Goal: Task Accomplishment & Management: Manage account settings

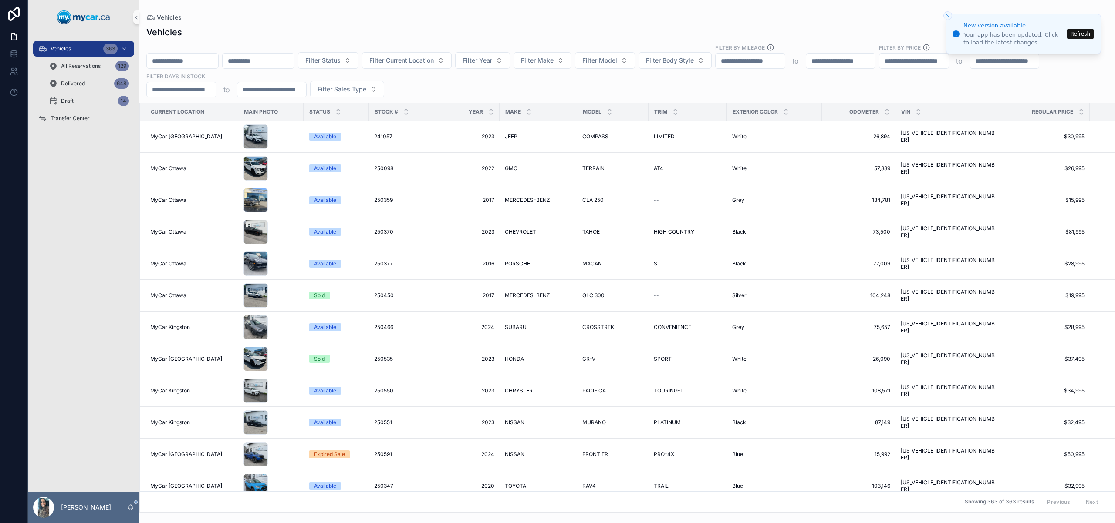
click at [74, 116] on span "Transfer Center" at bounding box center [70, 118] width 39 height 7
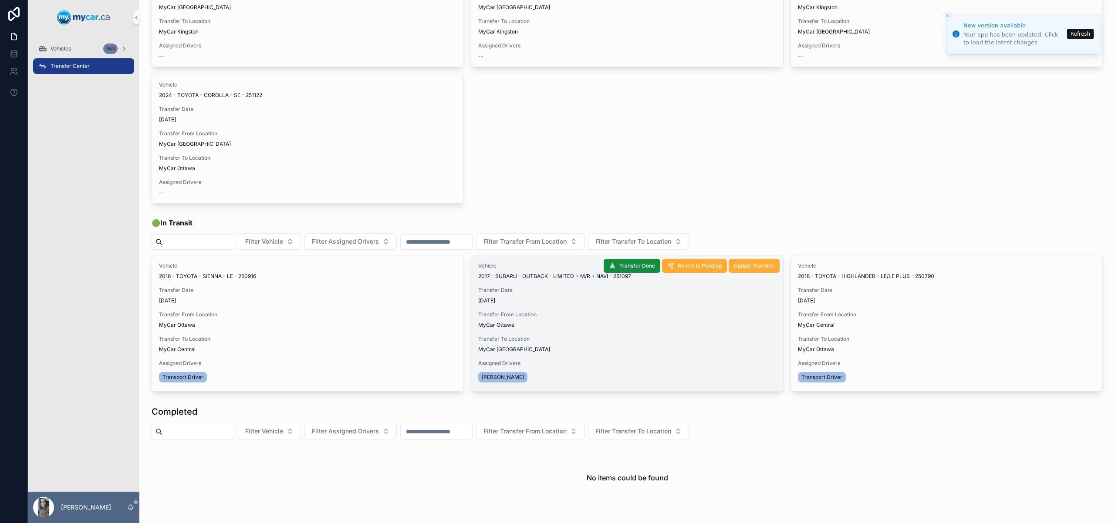
scroll to position [266, 0]
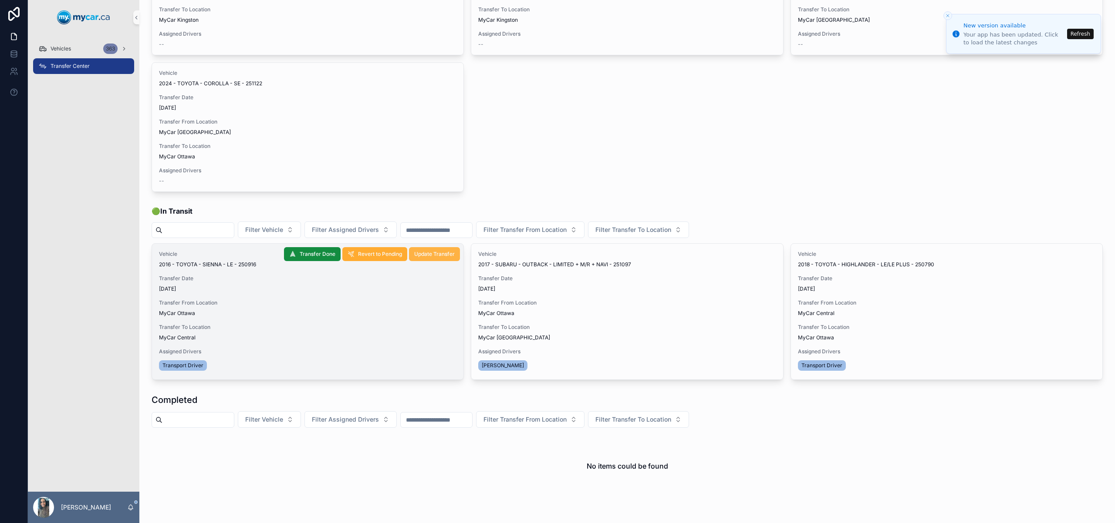
click at [430, 254] on span "Update Transfer" at bounding box center [434, 254] width 40 height 7
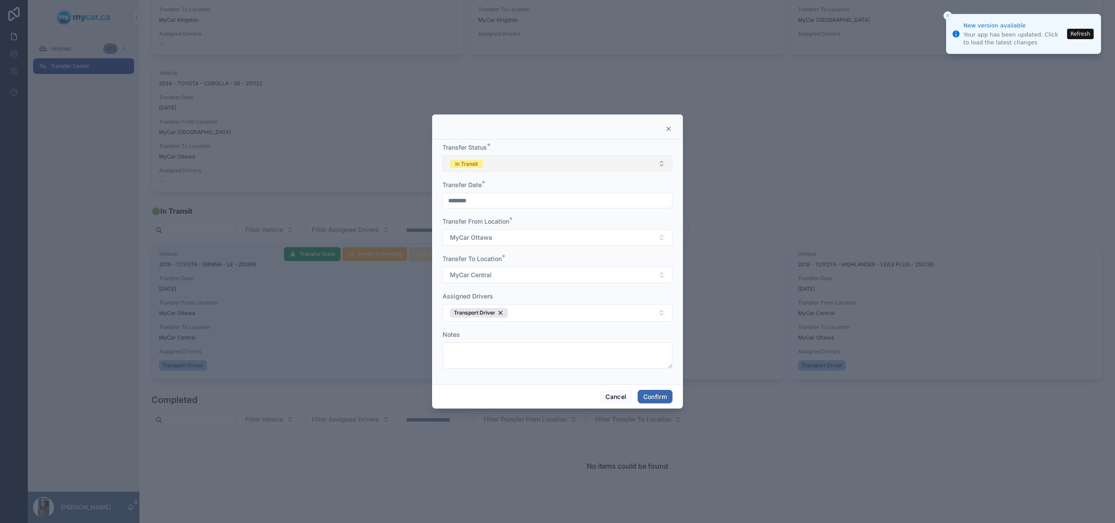
click at [508, 161] on button "In Transit" at bounding box center [557, 163] width 230 height 17
click at [517, 221] on div "Completed" at bounding box center [558, 224] width 226 height 13
click at [652, 398] on button "Confirm" at bounding box center [654, 397] width 35 height 14
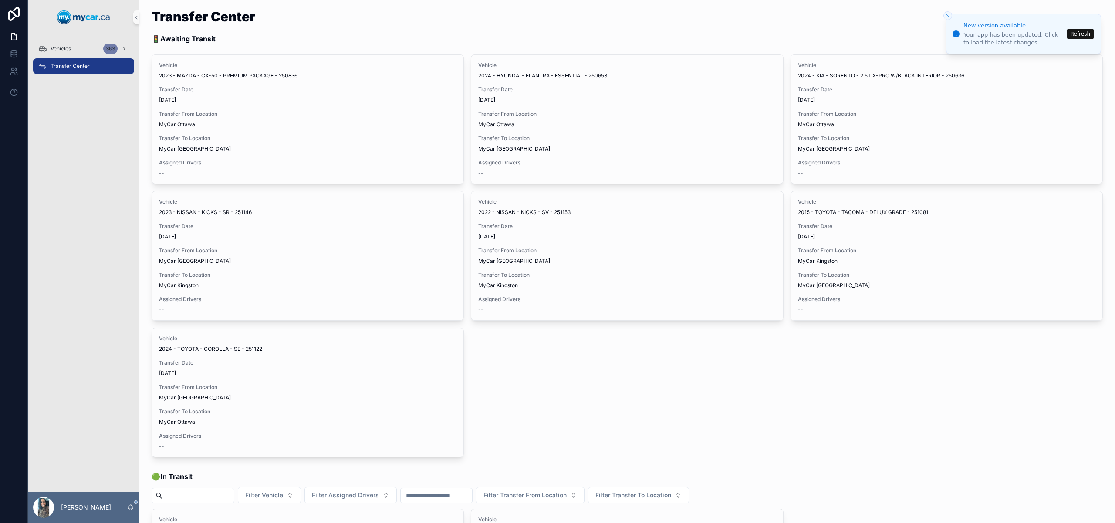
scroll to position [0, 0]
click at [91, 47] on div "Vehicles 363" at bounding box center [83, 49] width 91 height 14
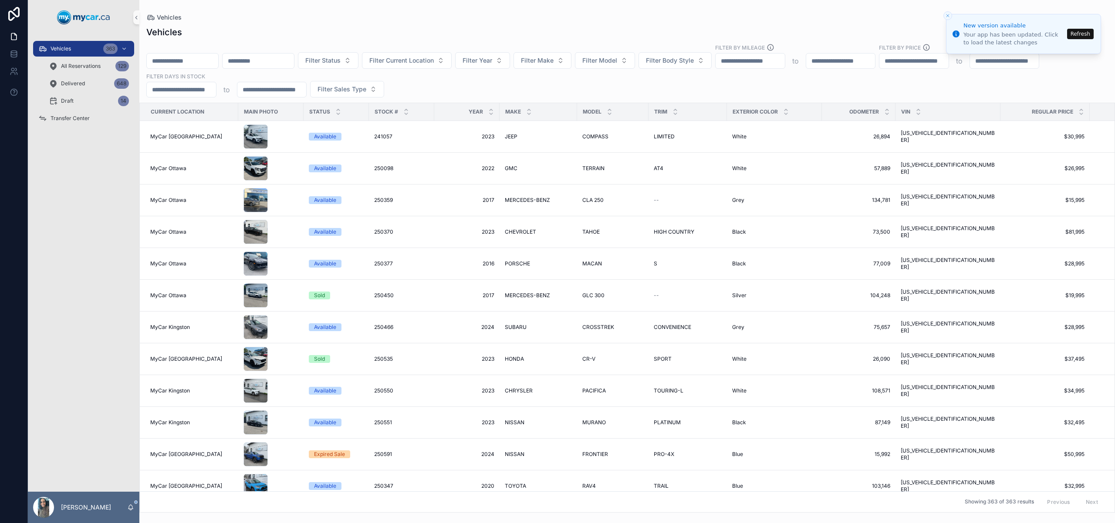
click at [945, 14] on icon "Close toast" at bounding box center [947, 15] width 5 height 5
click at [945, 16] on icon "Close toast" at bounding box center [947, 15] width 5 height 5
click at [84, 100] on div "Draft 14" at bounding box center [89, 101] width 80 height 14
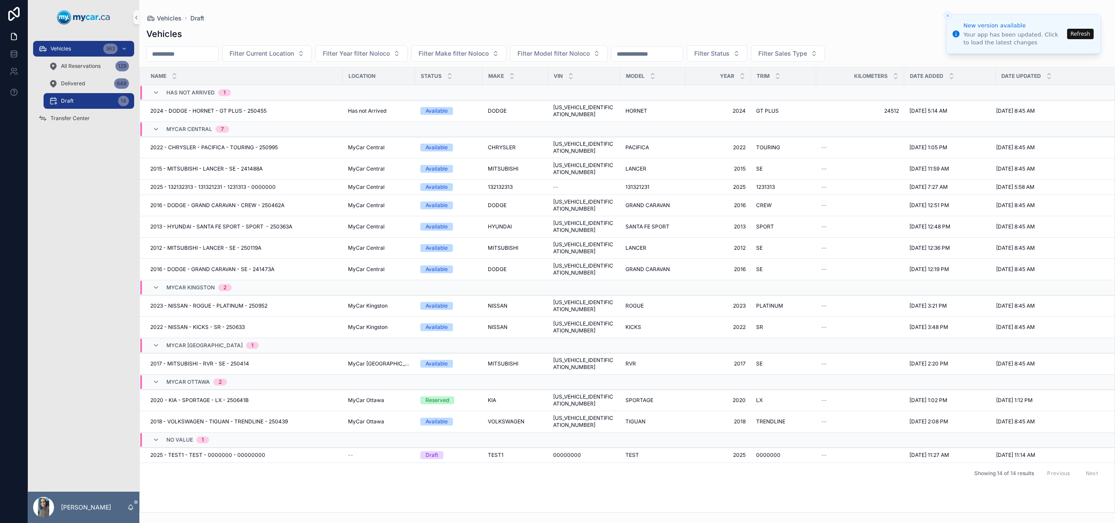
click at [949, 13] on icon "Close toast" at bounding box center [947, 15] width 5 height 5
click at [80, 86] on span "Delivered" at bounding box center [73, 83] width 24 height 7
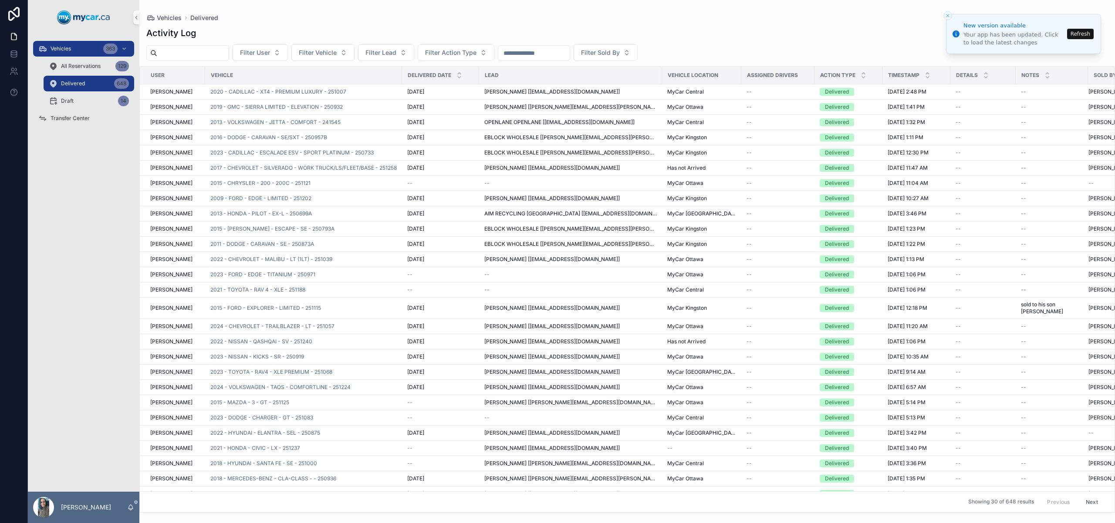
click at [1084, 35] on button "Refresh" at bounding box center [1080, 34] width 27 height 10
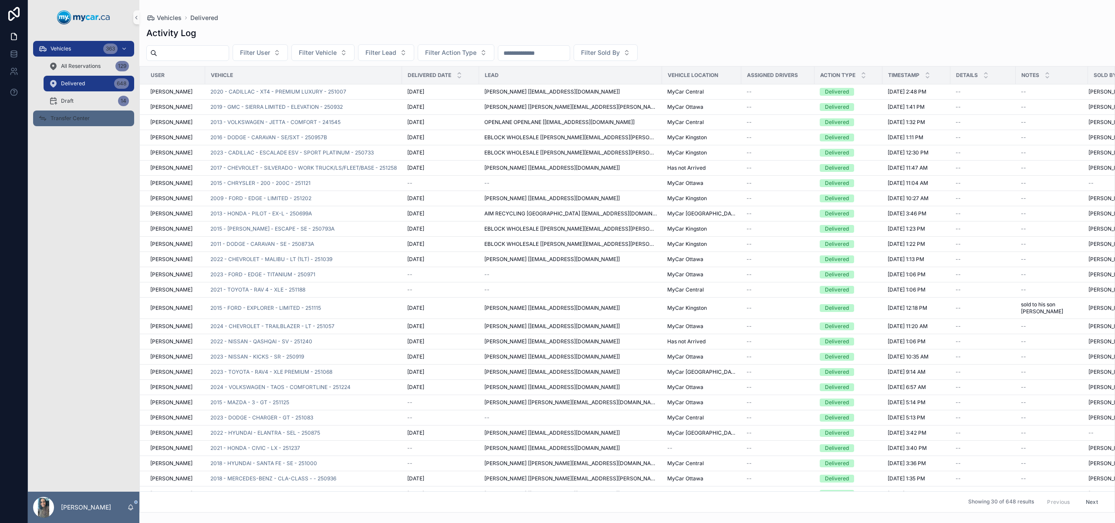
click at [77, 118] on span "Transfer Center" at bounding box center [70, 118] width 39 height 7
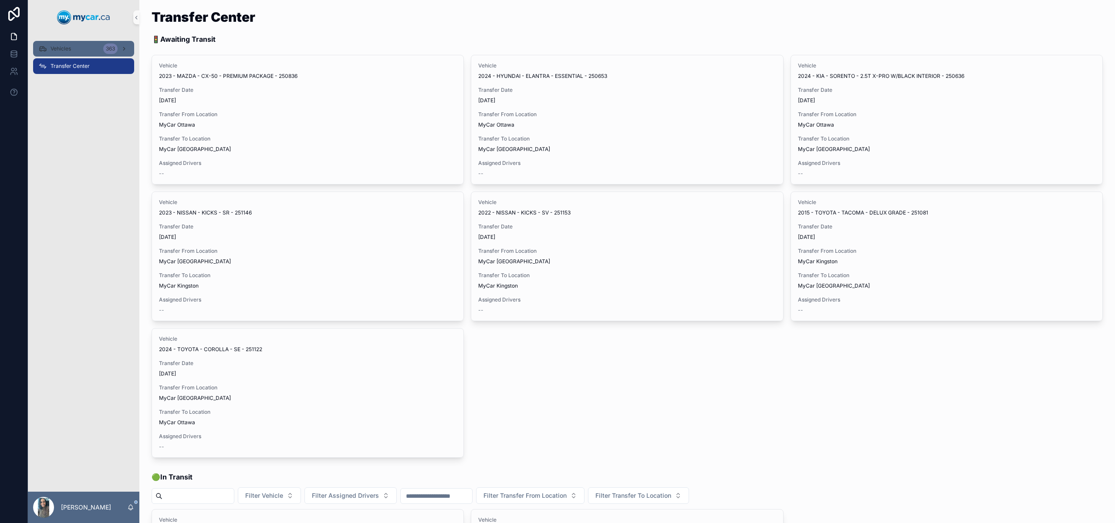
click at [66, 51] on span "Vehicles" at bounding box center [61, 48] width 20 height 7
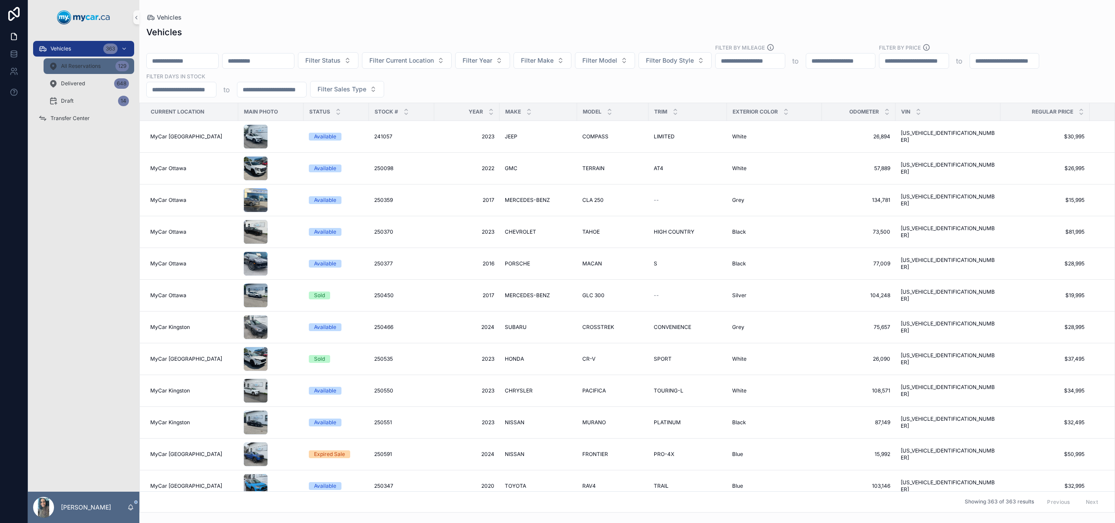
click at [132, 68] on link "All Reservations 129" at bounding box center [89, 66] width 91 height 16
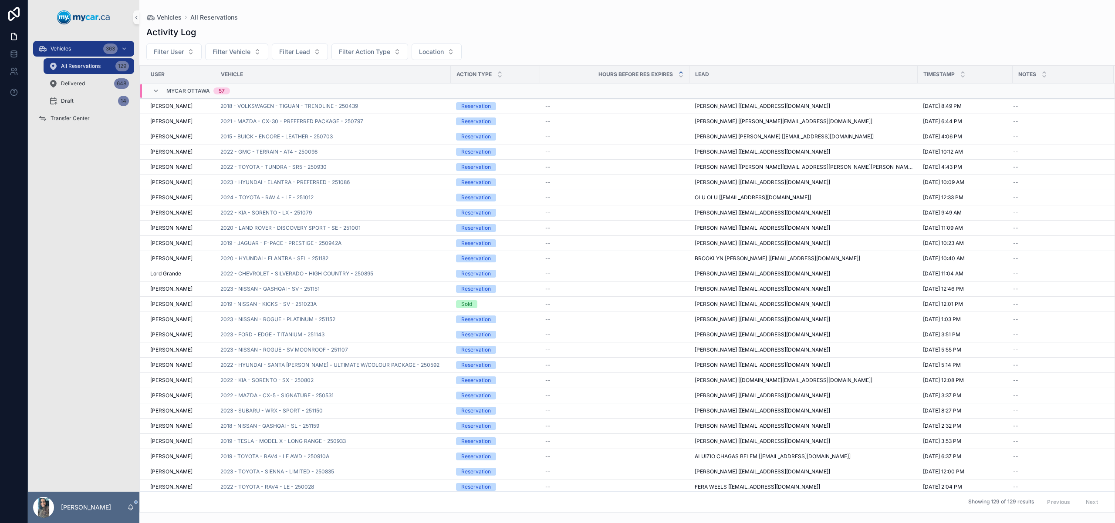
click at [199, 94] on span "MyCar Ottawa" at bounding box center [188, 91] width 44 height 7
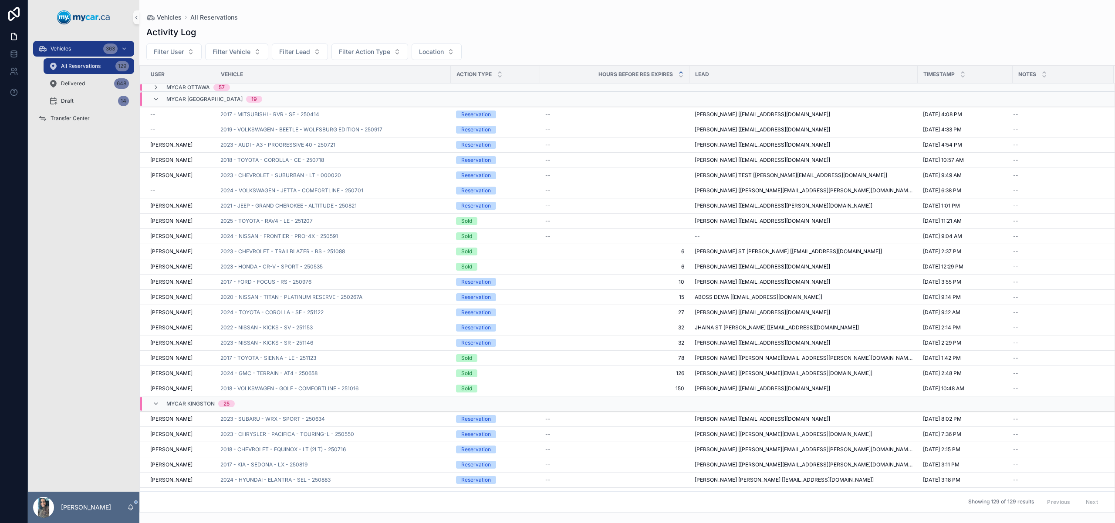
click at [203, 101] on span "MyCar [GEOGRAPHIC_DATA]" at bounding box center [204, 99] width 76 height 7
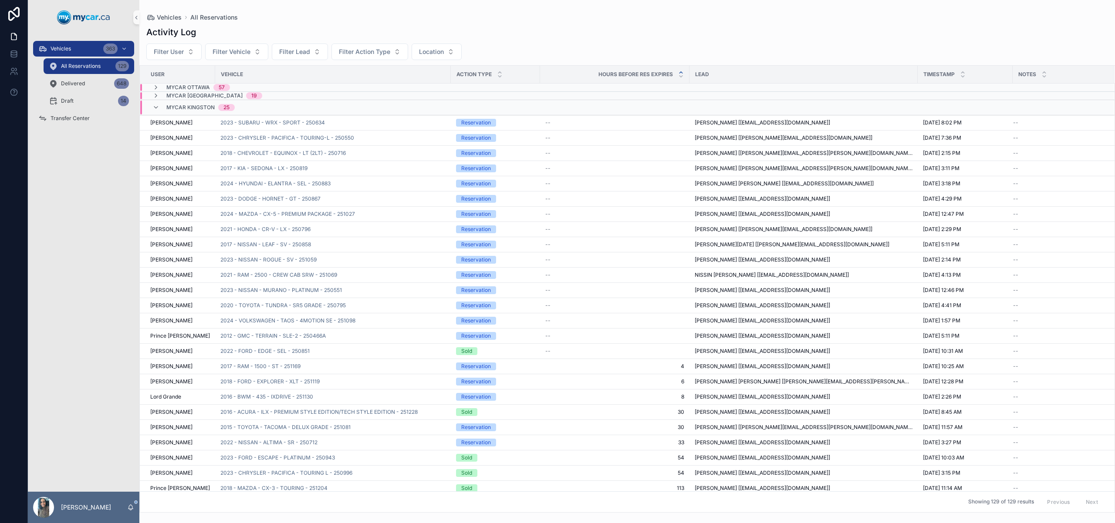
click at [186, 111] on div "MyCar Kingston 25" at bounding box center [200, 108] width 68 height 14
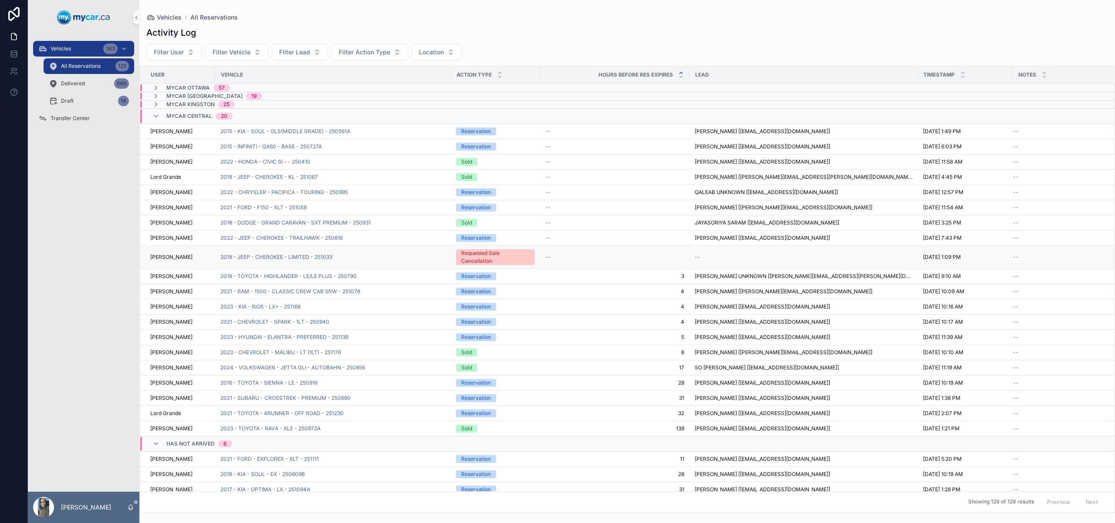
click at [575, 256] on div "--" at bounding box center [614, 257] width 139 height 7
click at [99, 50] on div "Vehicles 363" at bounding box center [83, 49] width 91 height 14
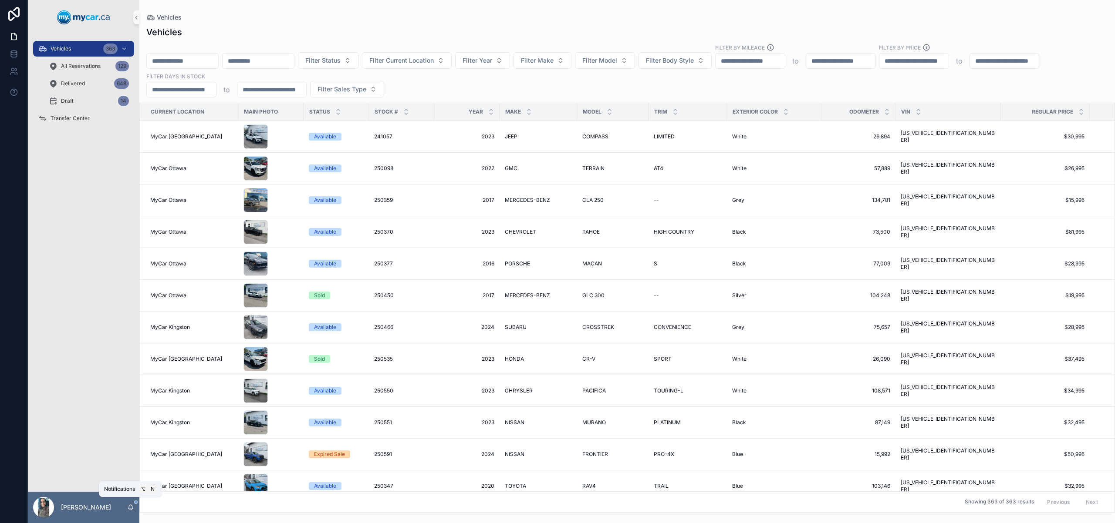
click at [132, 508] on icon "scrollable content" at bounding box center [130, 507] width 7 height 7
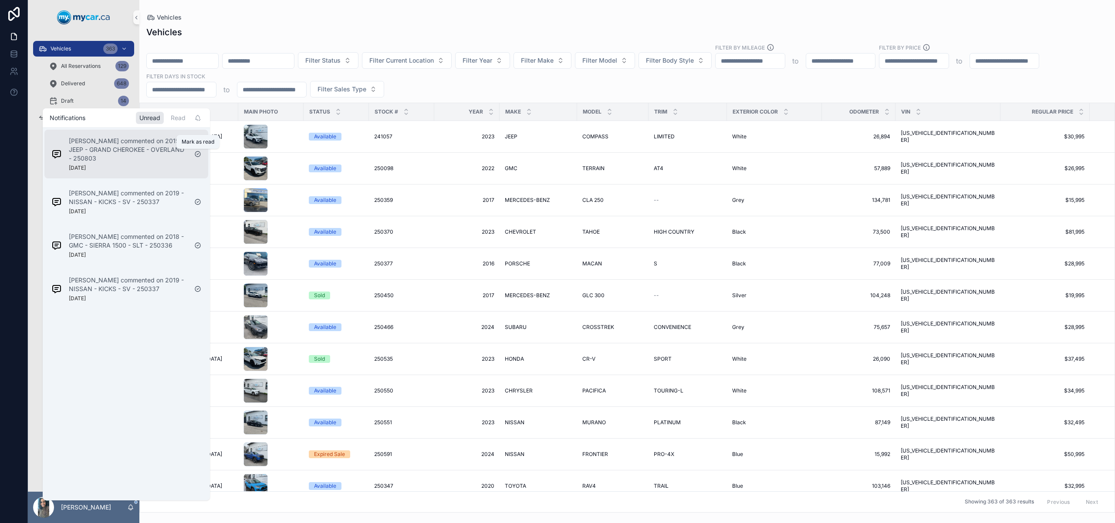
click at [199, 155] on icon "scrollable content" at bounding box center [197, 154] width 7 height 7
click at [198, 151] on icon "scrollable content" at bounding box center [197, 149] width 7 height 7
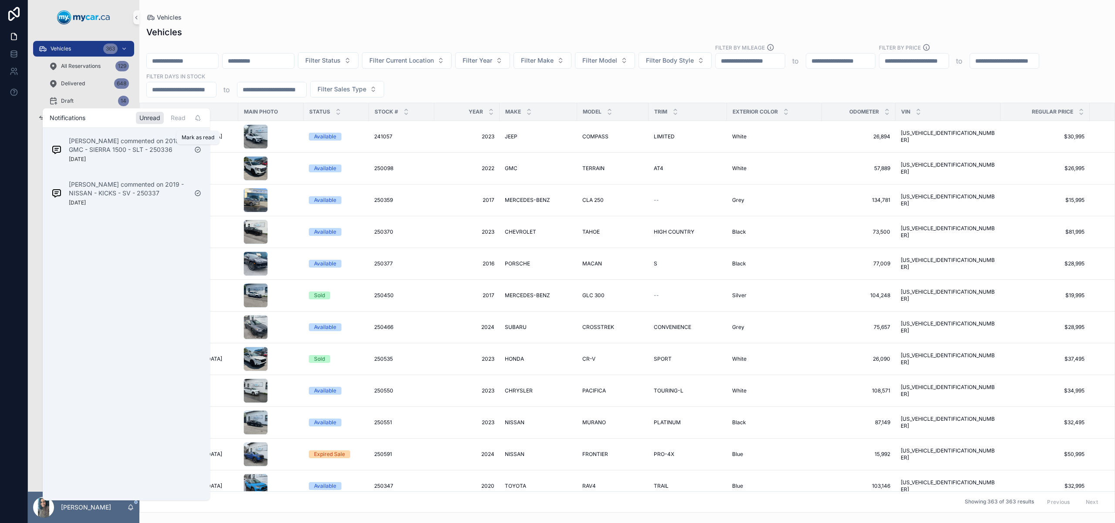
click at [198, 151] on icon "scrollable content" at bounding box center [197, 149] width 7 height 7
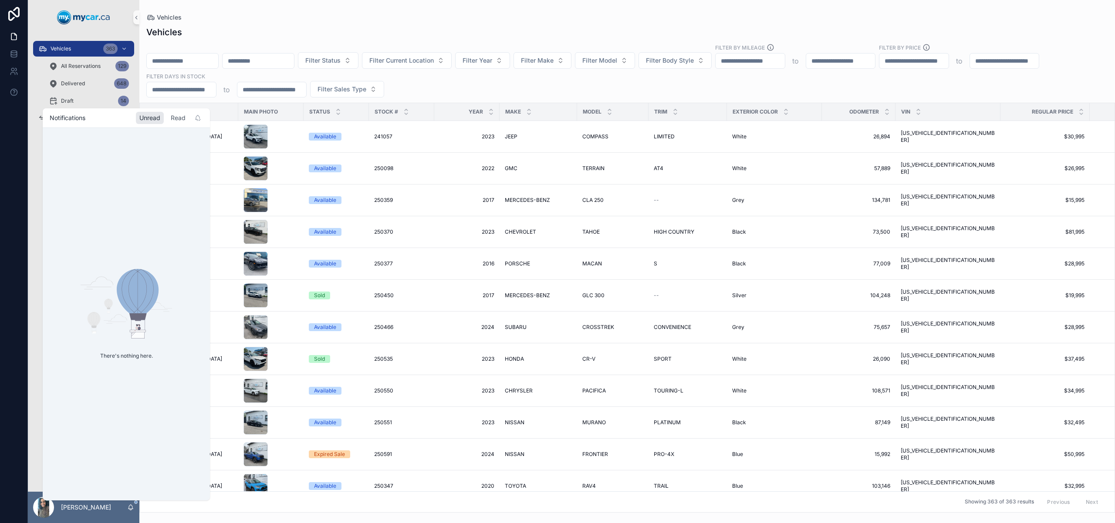
click at [182, 114] on div "Read" at bounding box center [178, 118] width 22 height 12
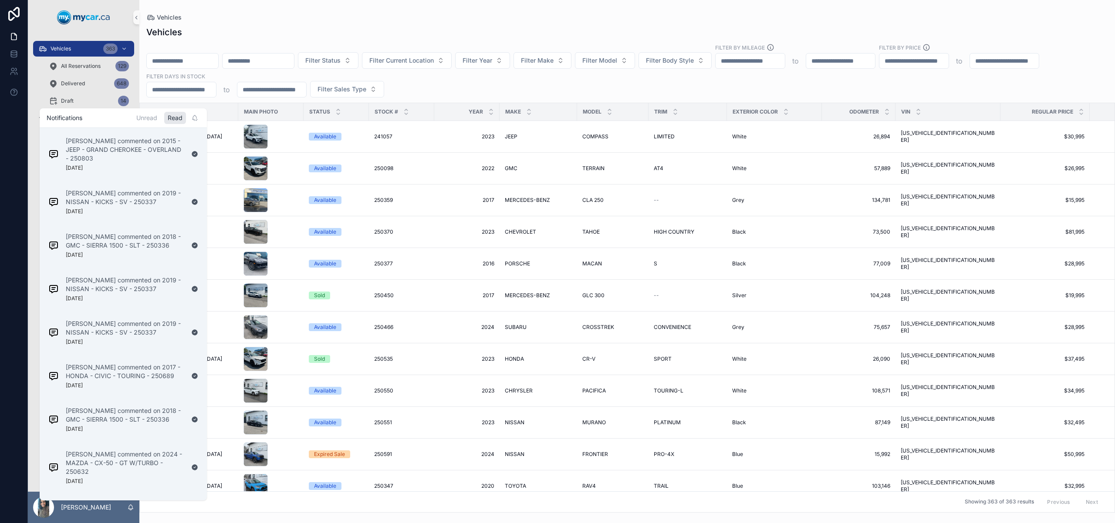
click at [143, 101] on div "Vehicles Filter Status Filter Current Location Filter Year Filter Make Filter M…" at bounding box center [626, 267] width 975 height 492
